Goal: Information Seeking & Learning: Learn about a topic

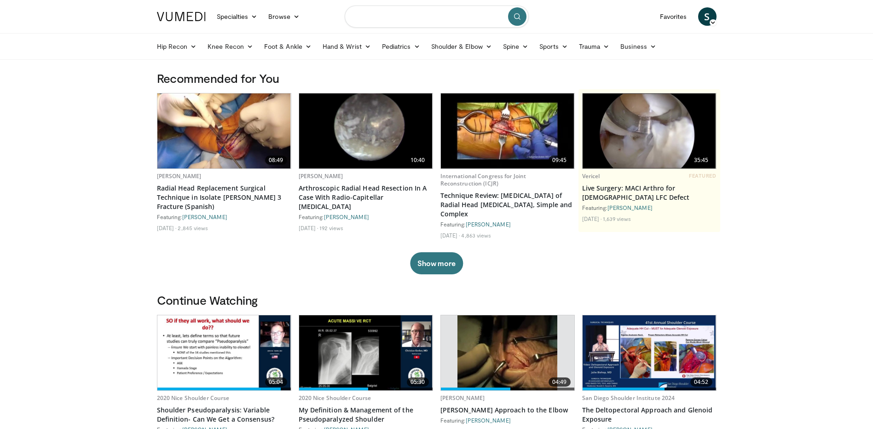
click at [391, 19] on input "Search topics, interventions" at bounding box center [437, 17] width 184 height 22
type input "**********"
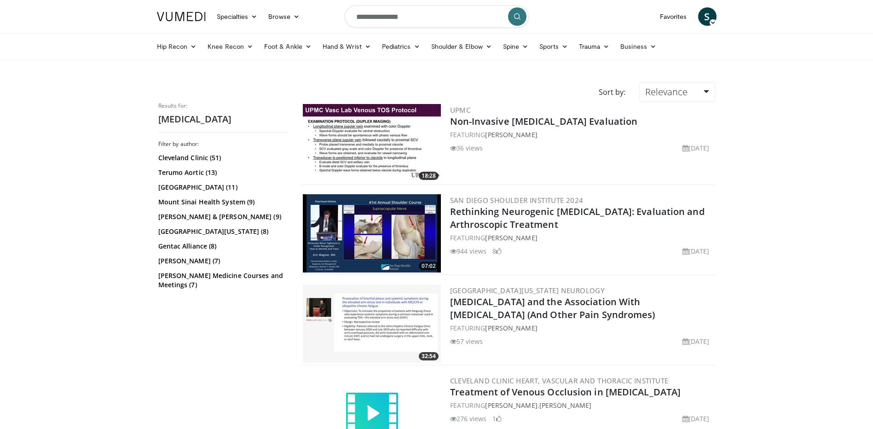
click at [379, 225] on img at bounding box center [372, 233] width 138 height 78
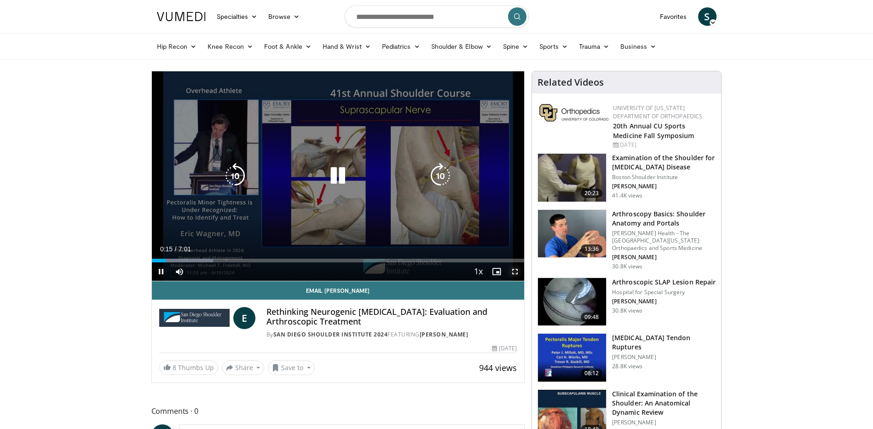
drag, startPoint x: 513, startPoint y: 272, endPoint x: 515, endPoint y: 320, distance: 47.9
click at [513, 272] on span "Video Player" at bounding box center [515, 271] width 18 height 18
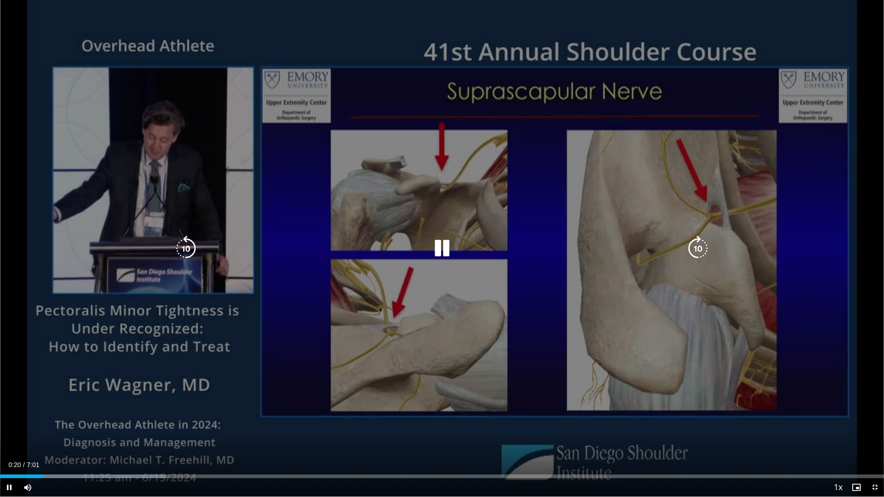
click at [399, 364] on div "10 seconds Tap to unmute" at bounding box center [442, 248] width 884 height 497
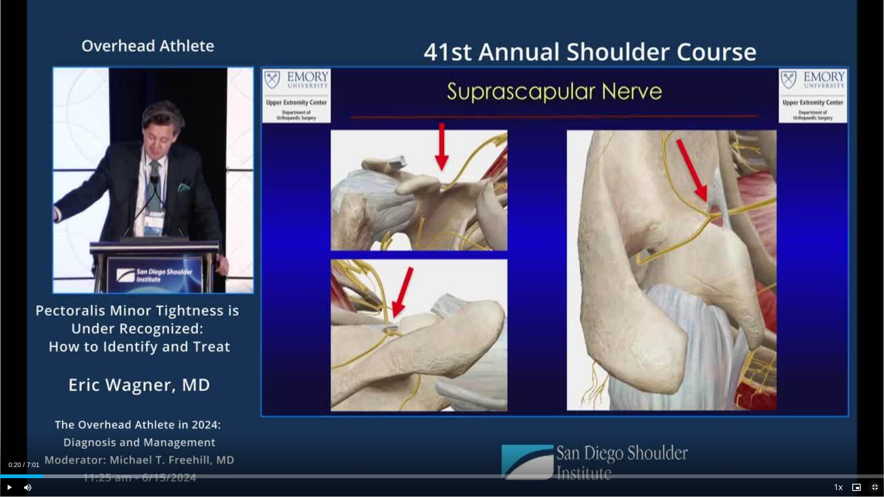
click at [873, 429] on span "Video Player" at bounding box center [875, 487] width 18 height 18
